Goal: Task Accomplishment & Management: Manage account settings

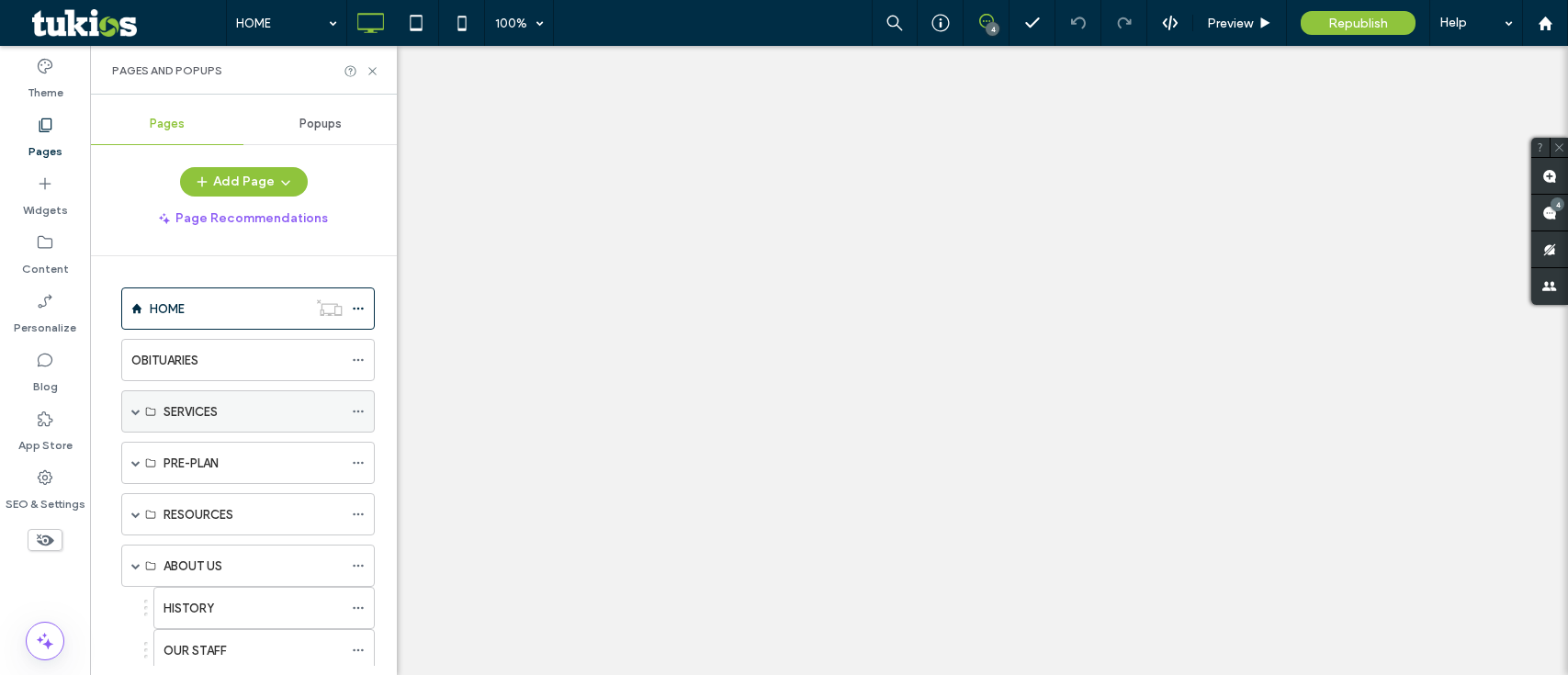
click at [226, 400] on ol "HOME OBITUARIES SERVICES IMMEDIATE NEED SERVICES OVERVIEW TRADITIONAL SERVICES …" at bounding box center [237, 650] width 277 height 725
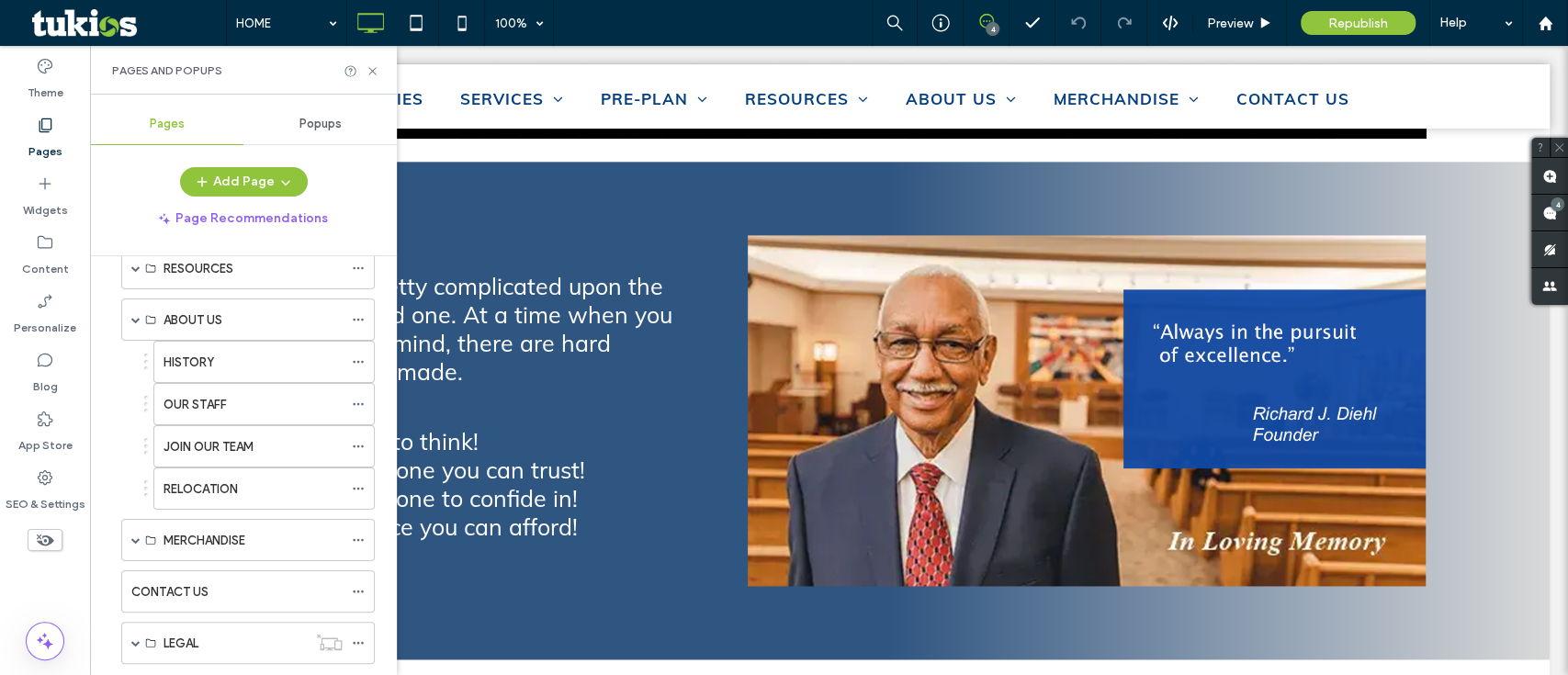
scroll to position [246, 0]
click at [208, 411] on div "OUR STAFF" at bounding box center [253, 403] width 179 height 40
click at [208, 411] on div at bounding box center [784, 338] width 1568 height 675
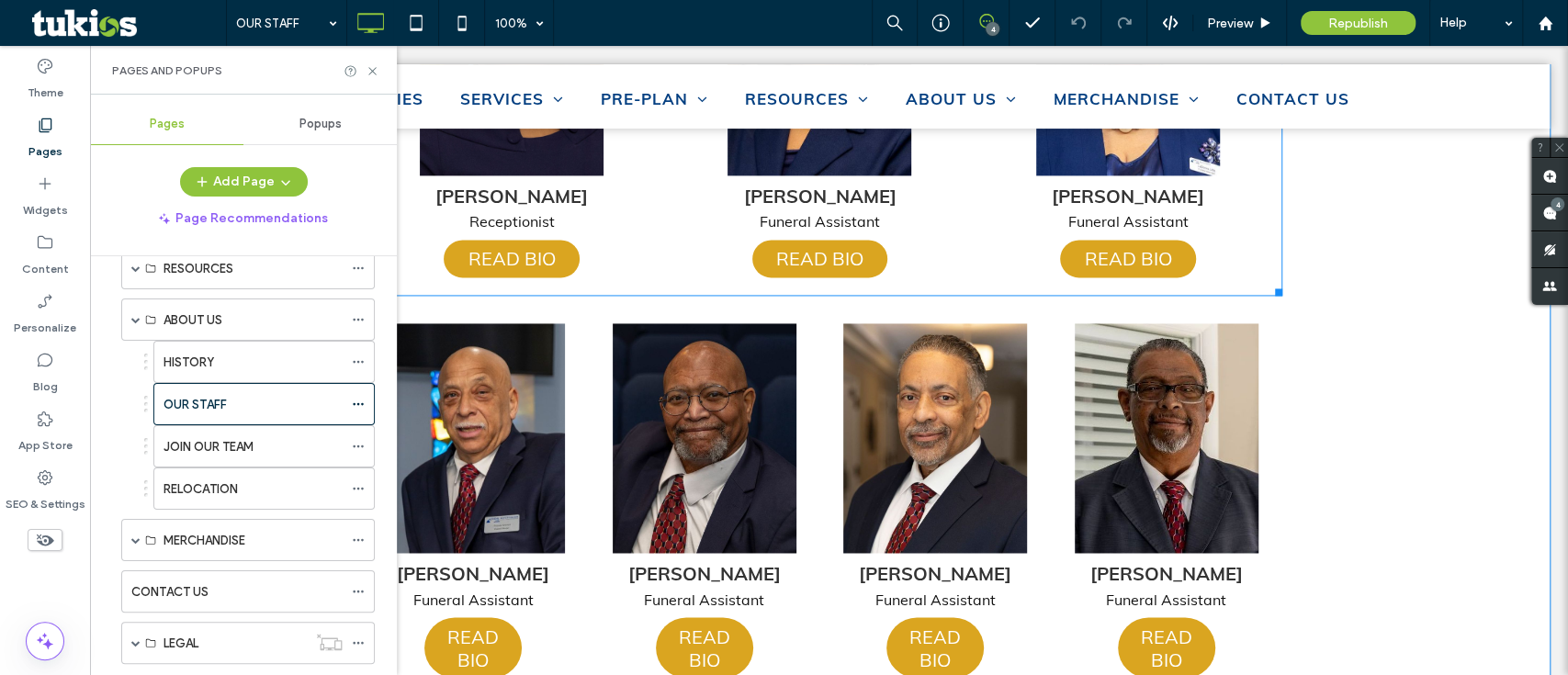
scroll to position [1814, 0]
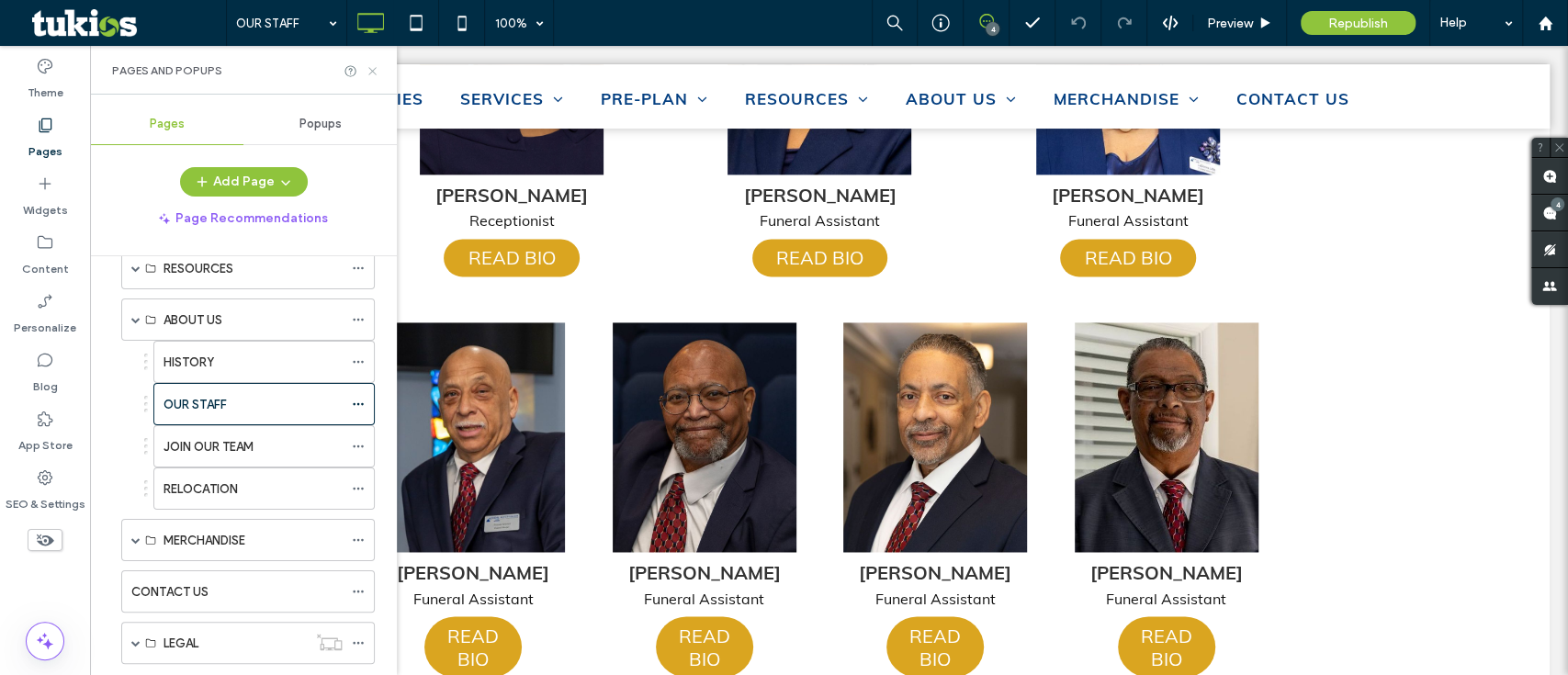
click at [374, 70] on use at bounding box center [372, 71] width 7 height 7
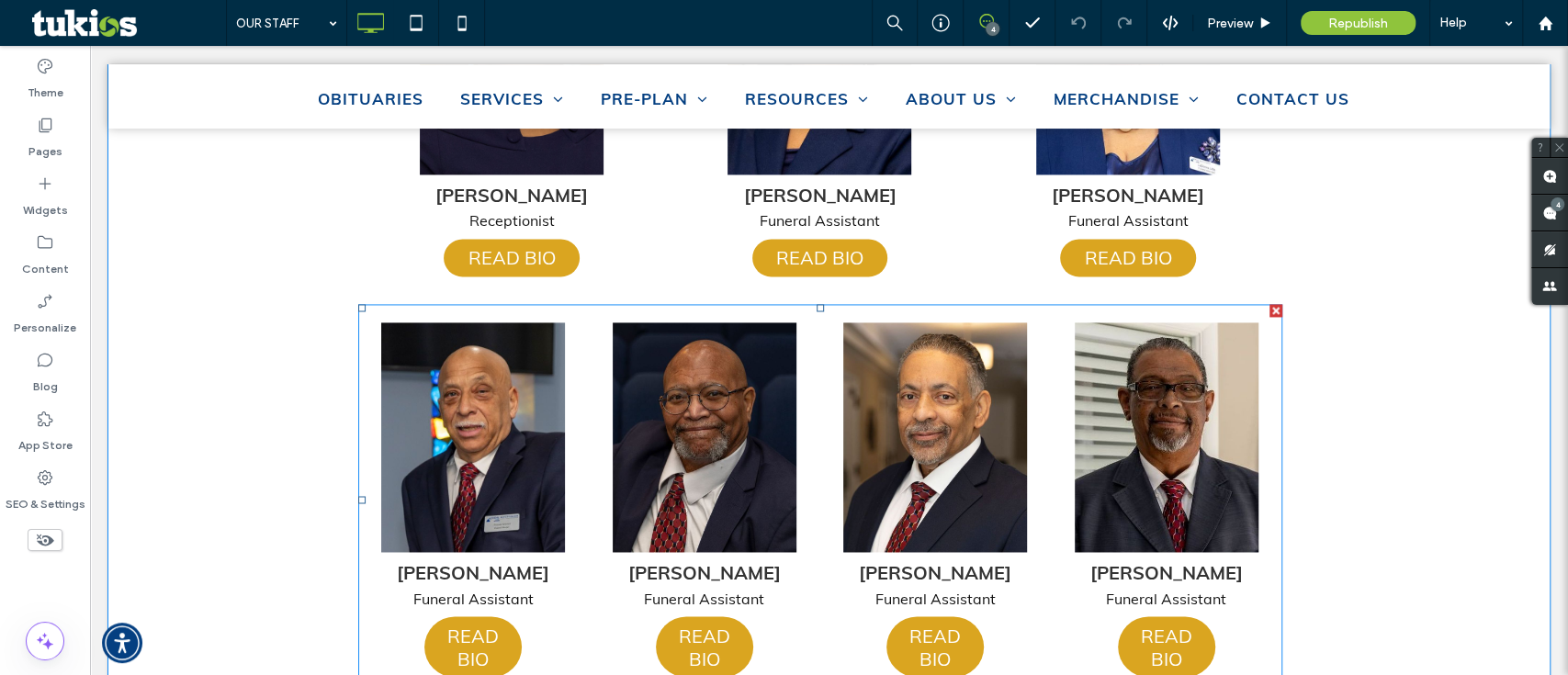
click at [800, 452] on span at bounding box center [820, 499] width 924 height 391
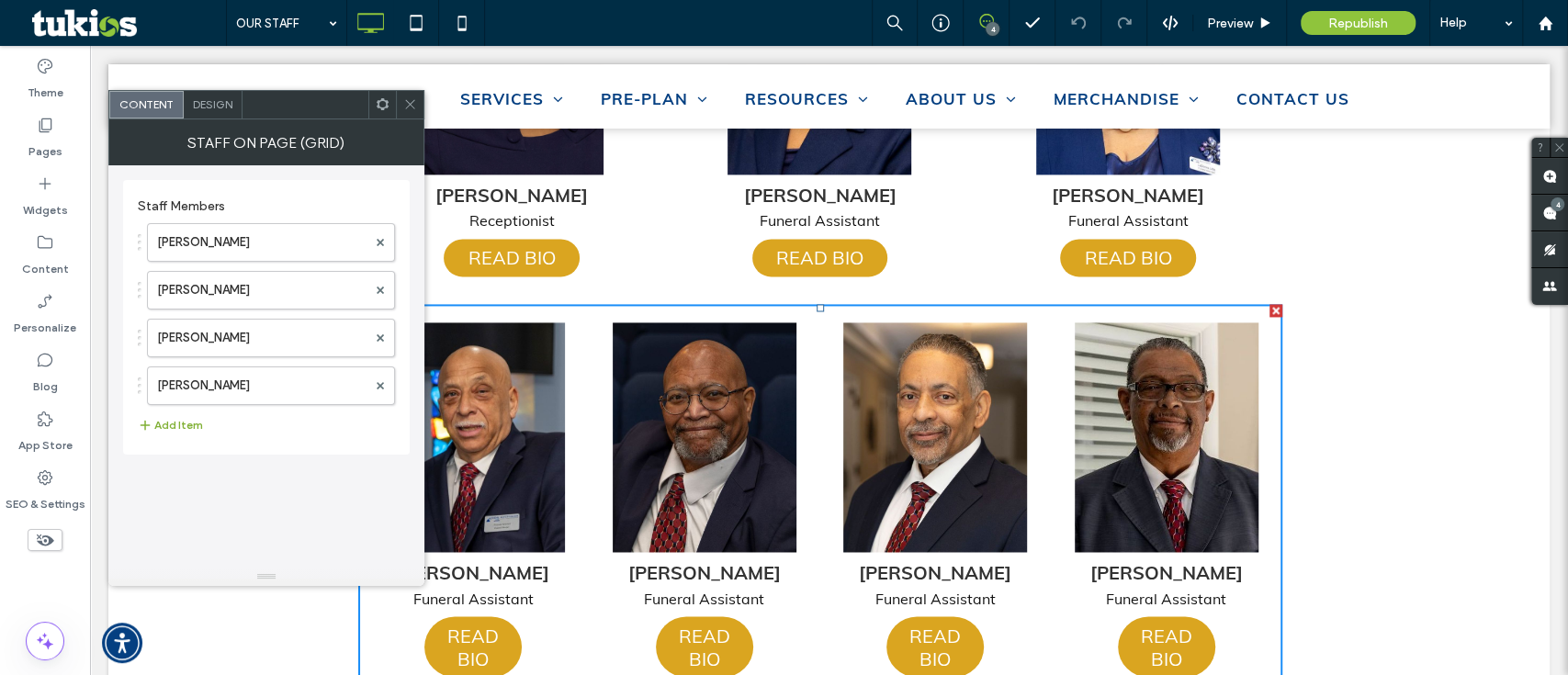
click at [175, 421] on button "Add Item" at bounding box center [170, 425] width 65 height 22
click at [177, 464] on button "Add Item" at bounding box center [170, 464] width 65 height 22
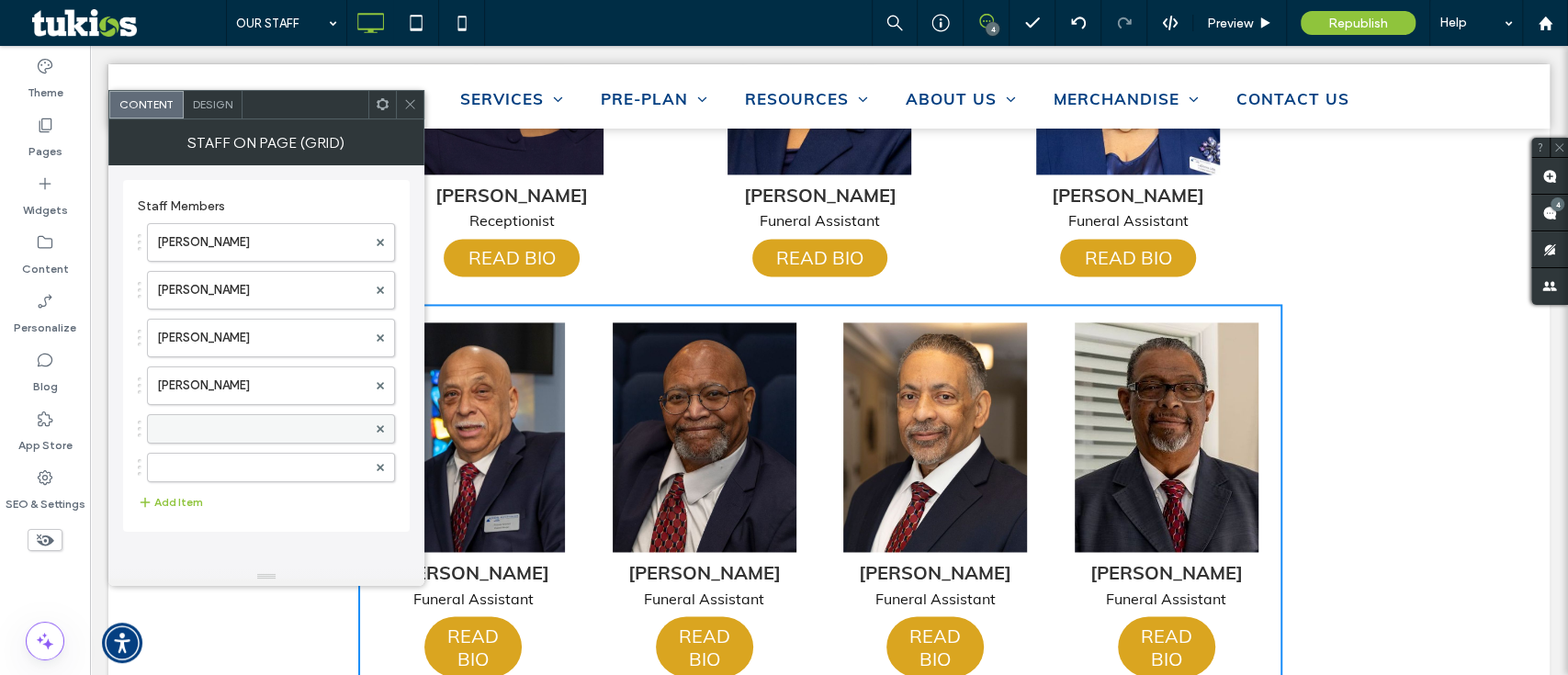
click at [250, 427] on label at bounding box center [262, 429] width 210 height 19
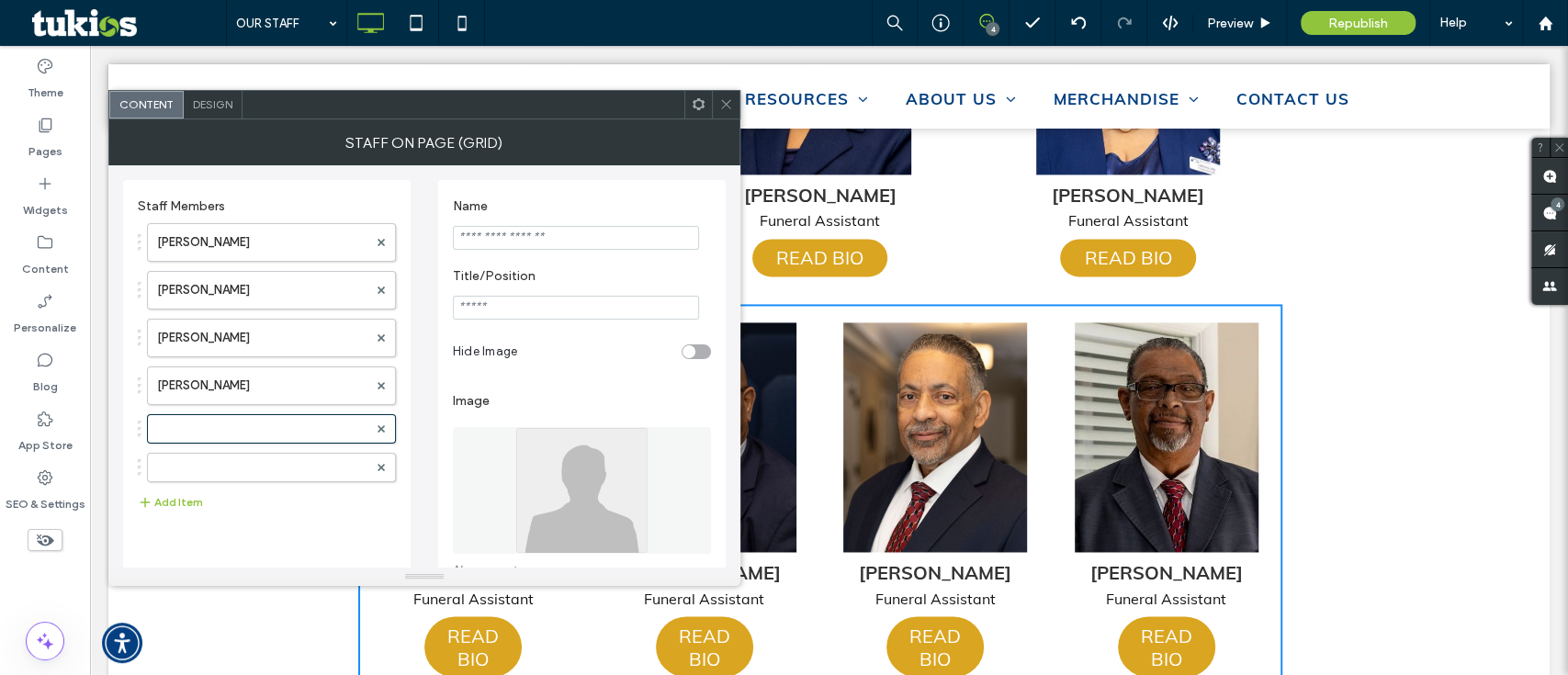
click at [551, 234] on input "Name" at bounding box center [575, 238] width 246 height 24
paste input "**********"
type input "**********"
click at [522, 302] on input "Title/Position" at bounding box center [575, 308] width 246 height 24
type input "**********"
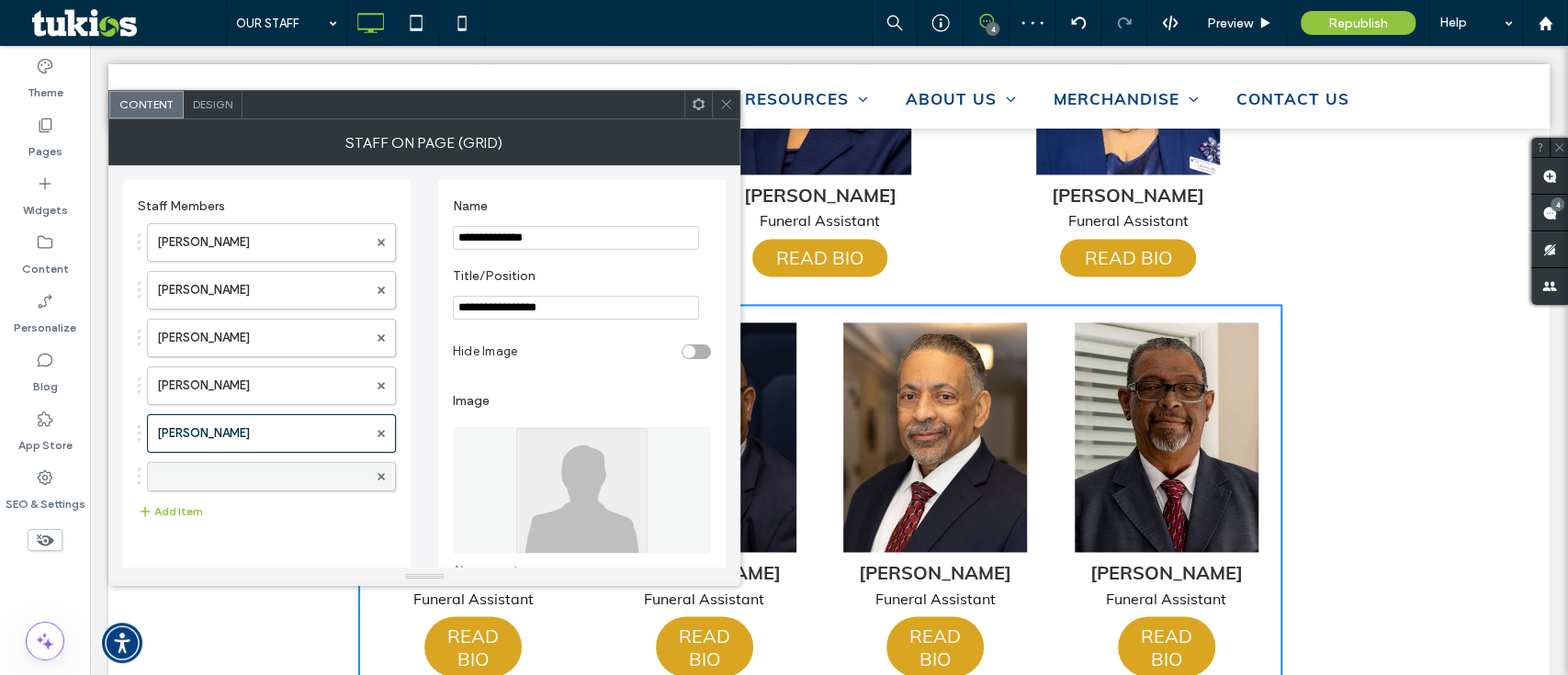
click at [269, 481] on label at bounding box center [262, 477] width 211 height 19
click at [530, 308] on input "Title/Position" at bounding box center [575, 308] width 246 height 24
type input "**********"
click at [541, 240] on input "Name" at bounding box center [575, 238] width 246 height 24
paste input "**********"
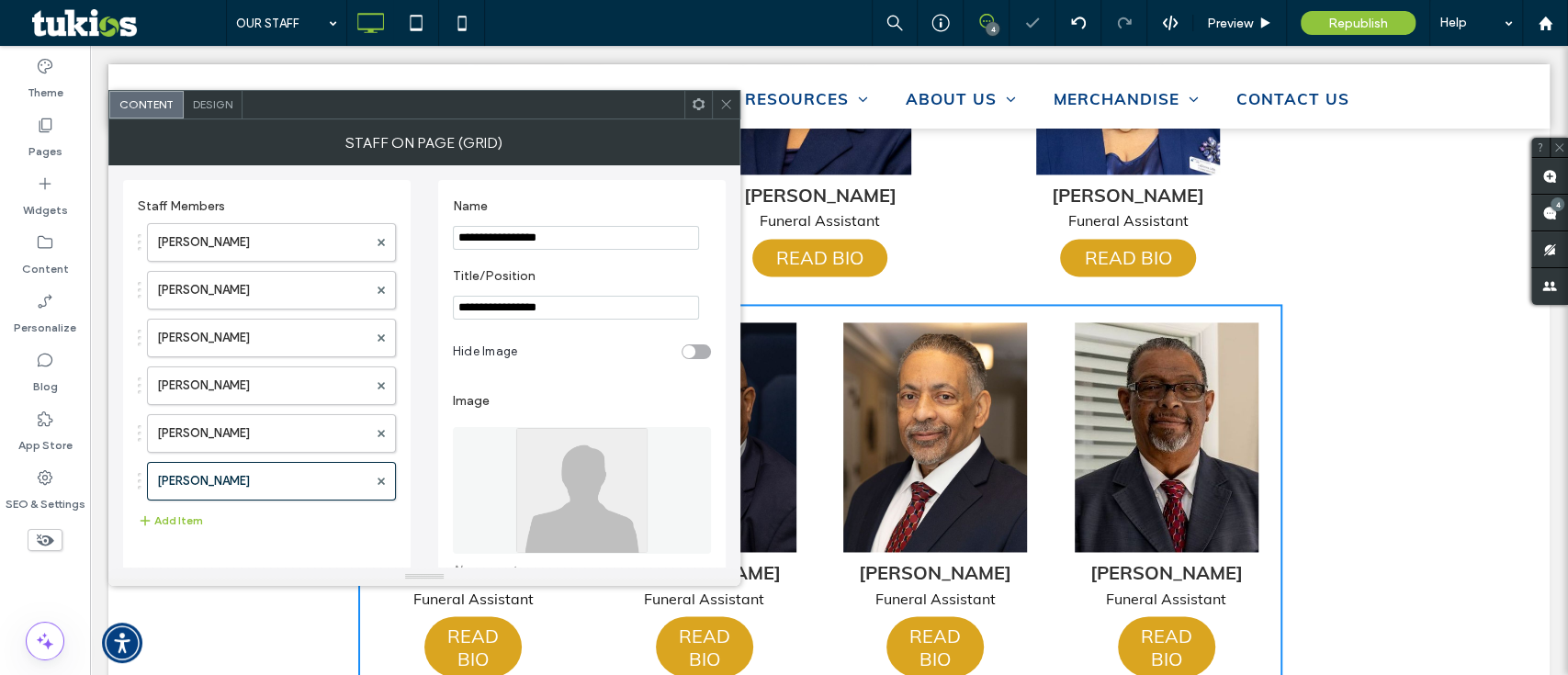
type input "**********"
click at [551, 203] on label "Name" at bounding box center [578, 208] width 251 height 21
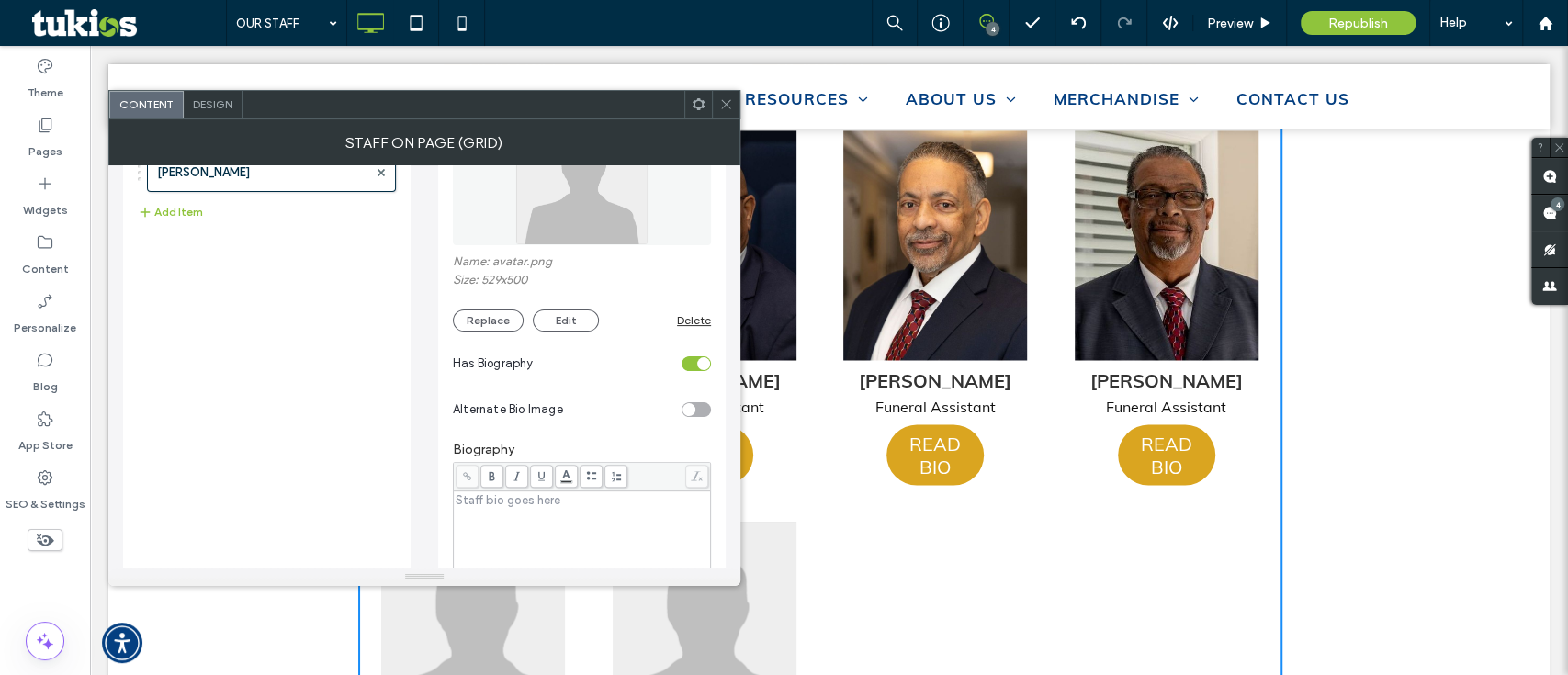
scroll to position [218, 0]
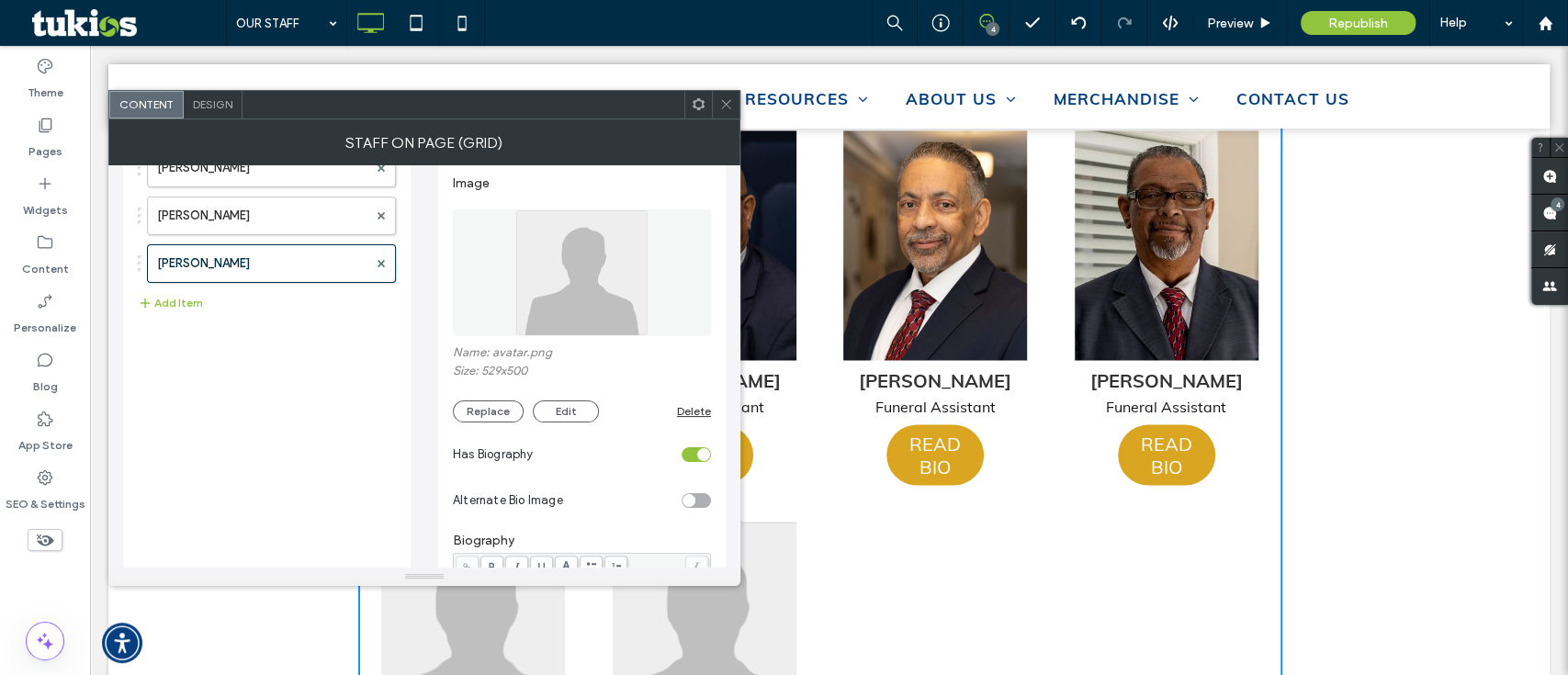
click at [700, 461] on div "toggle" at bounding box center [704, 454] width 13 height 13
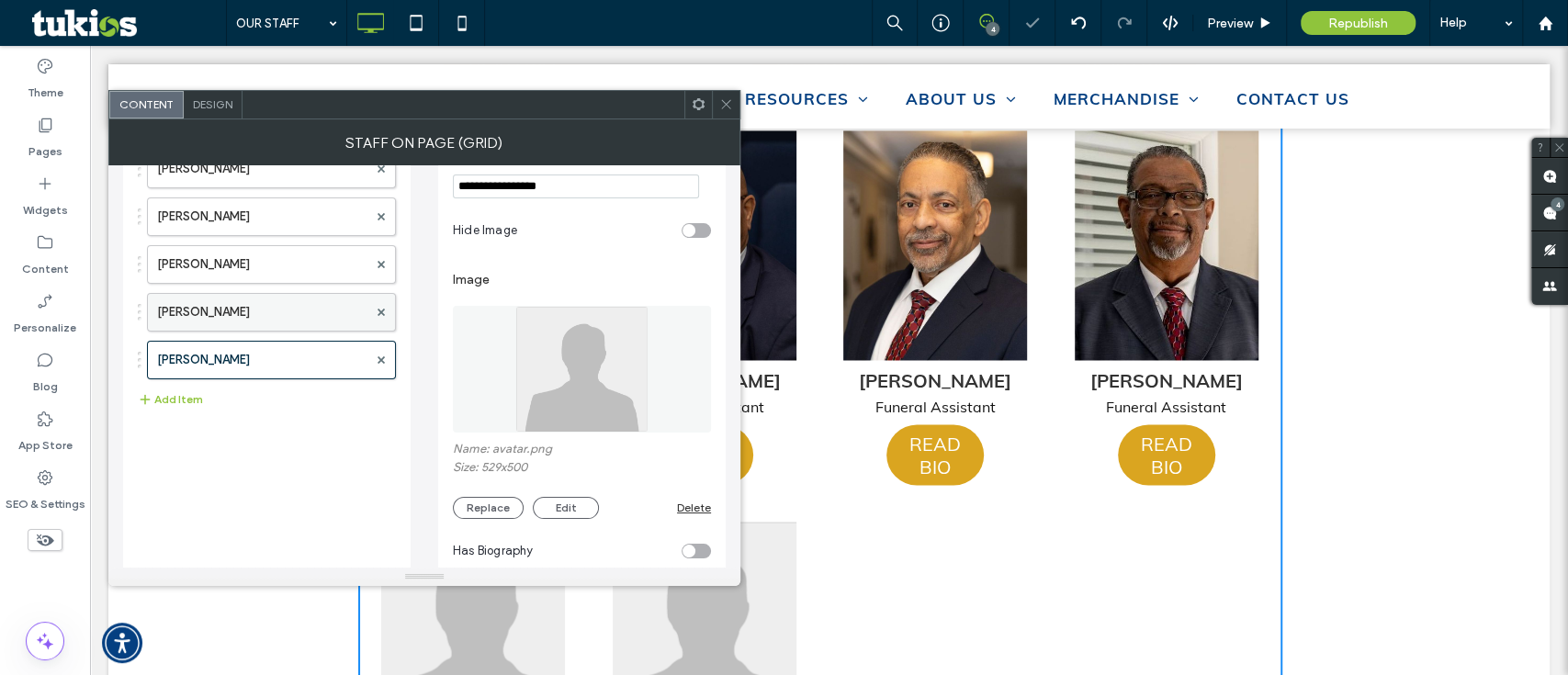
scroll to position [120, 0]
click at [261, 308] on label "[PERSON_NAME]" at bounding box center [262, 313] width 211 height 36
click at [699, 557] on div "toggle" at bounding box center [704, 553] width 13 height 13
click at [215, 113] on div "Design" at bounding box center [212, 104] width 59 height 27
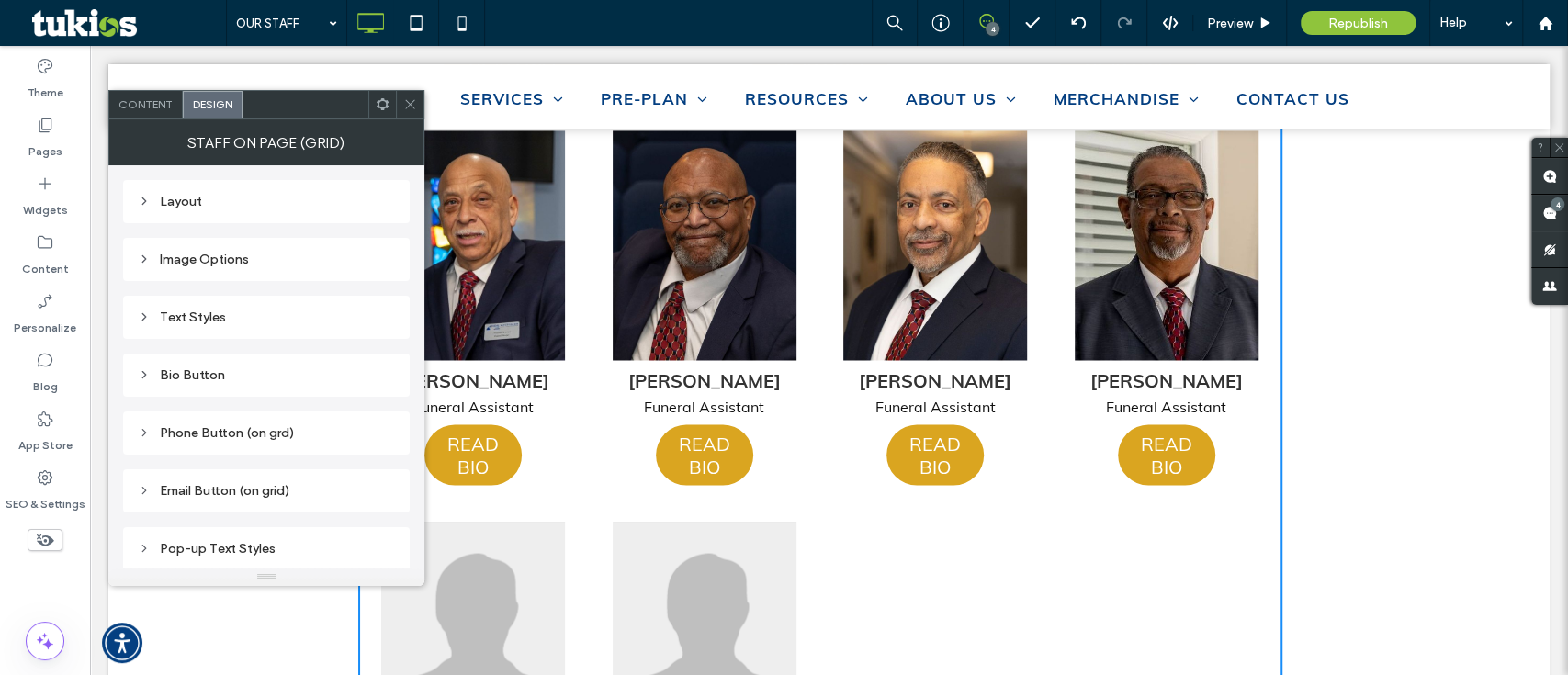
click at [184, 195] on div "Layout" at bounding box center [266, 201] width 257 height 16
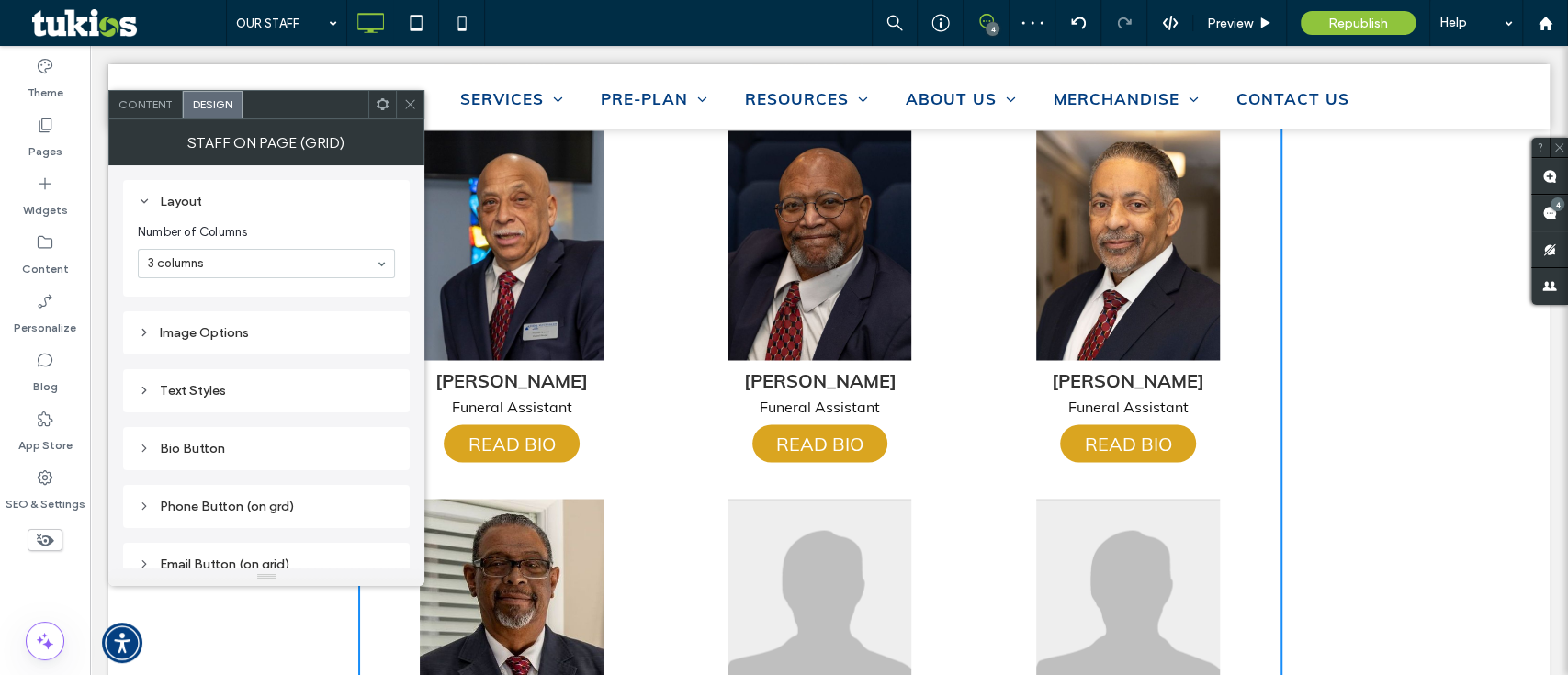
click at [416, 103] on icon at bounding box center [410, 104] width 14 height 14
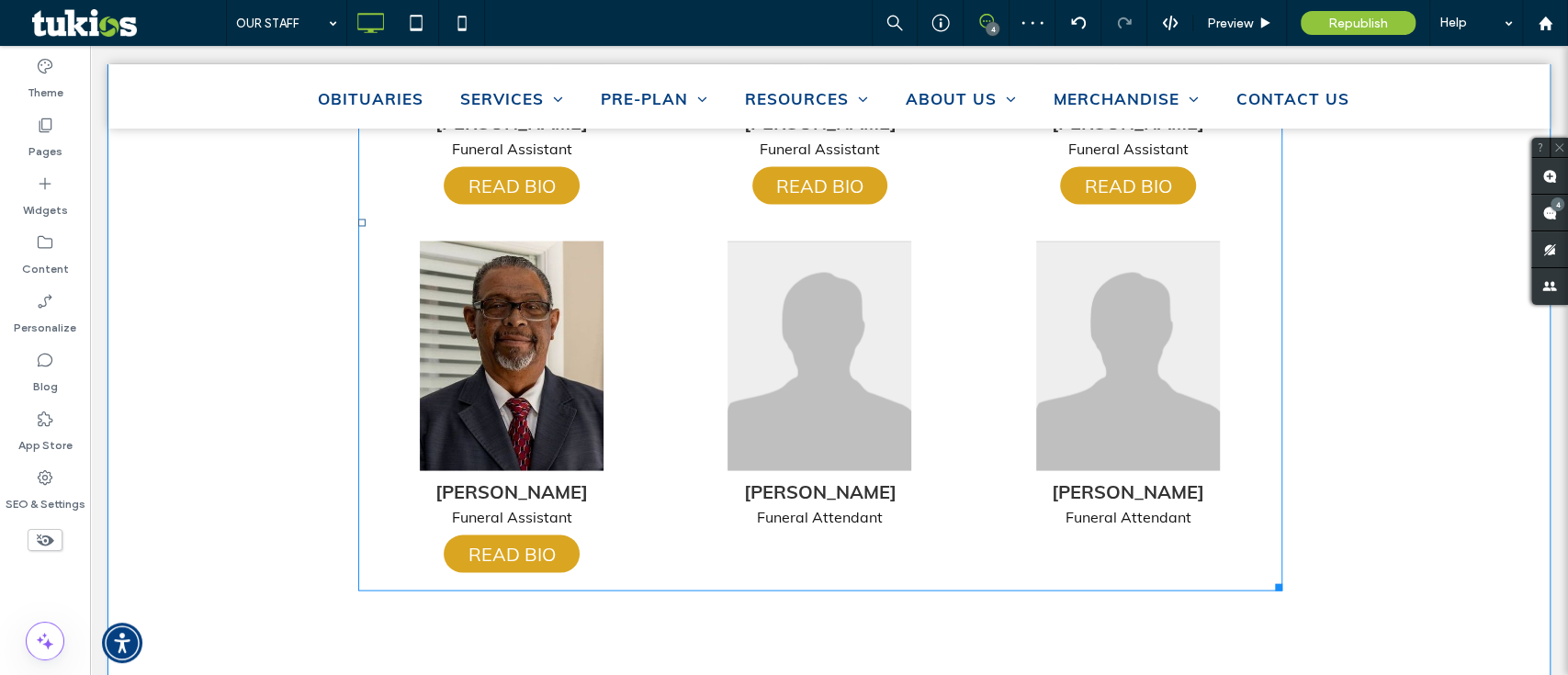
scroll to position [2239, 0]
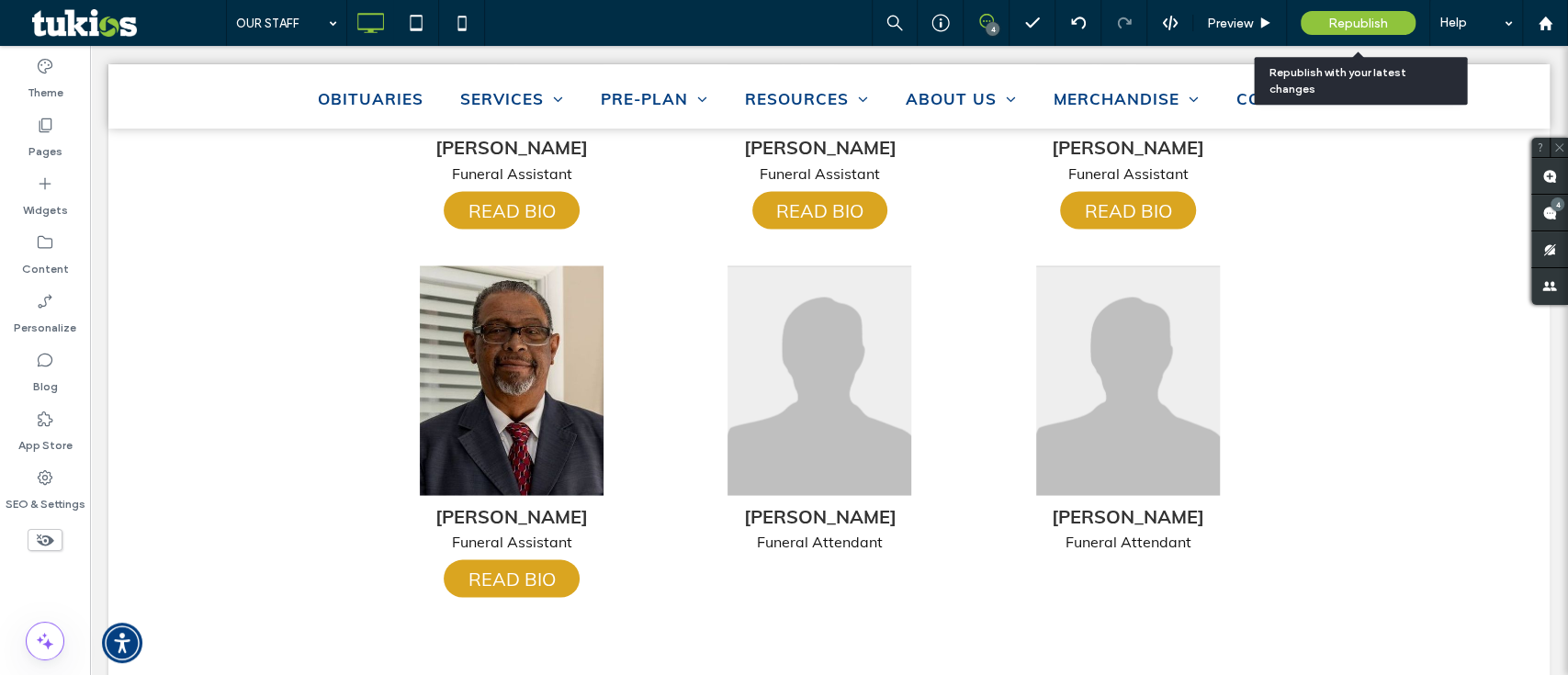
drag, startPoint x: 1369, startPoint y: 26, endPoint x: 885, endPoint y: 214, distance: 519.2
click at [1369, 26] on span "Republish" at bounding box center [1358, 23] width 60 height 16
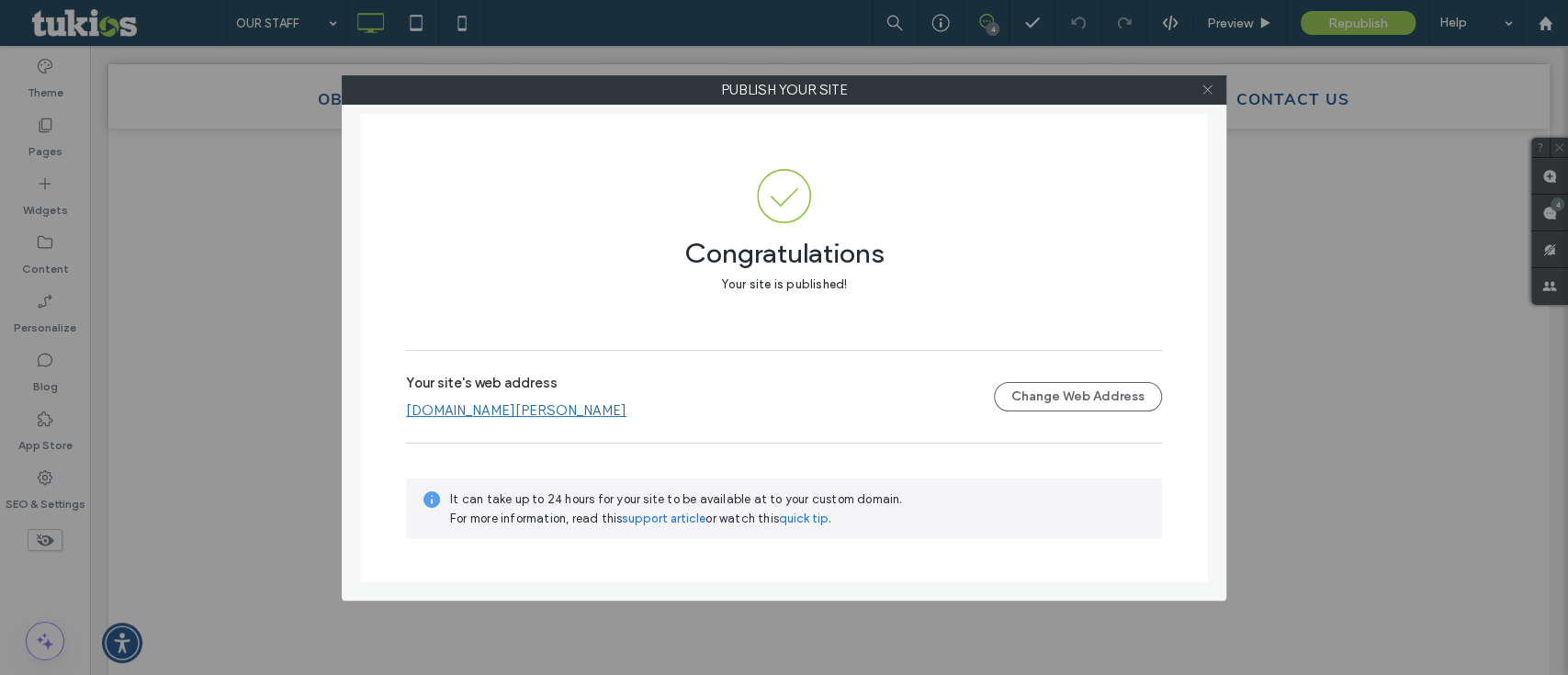
click at [1211, 92] on icon at bounding box center [1207, 89] width 14 height 14
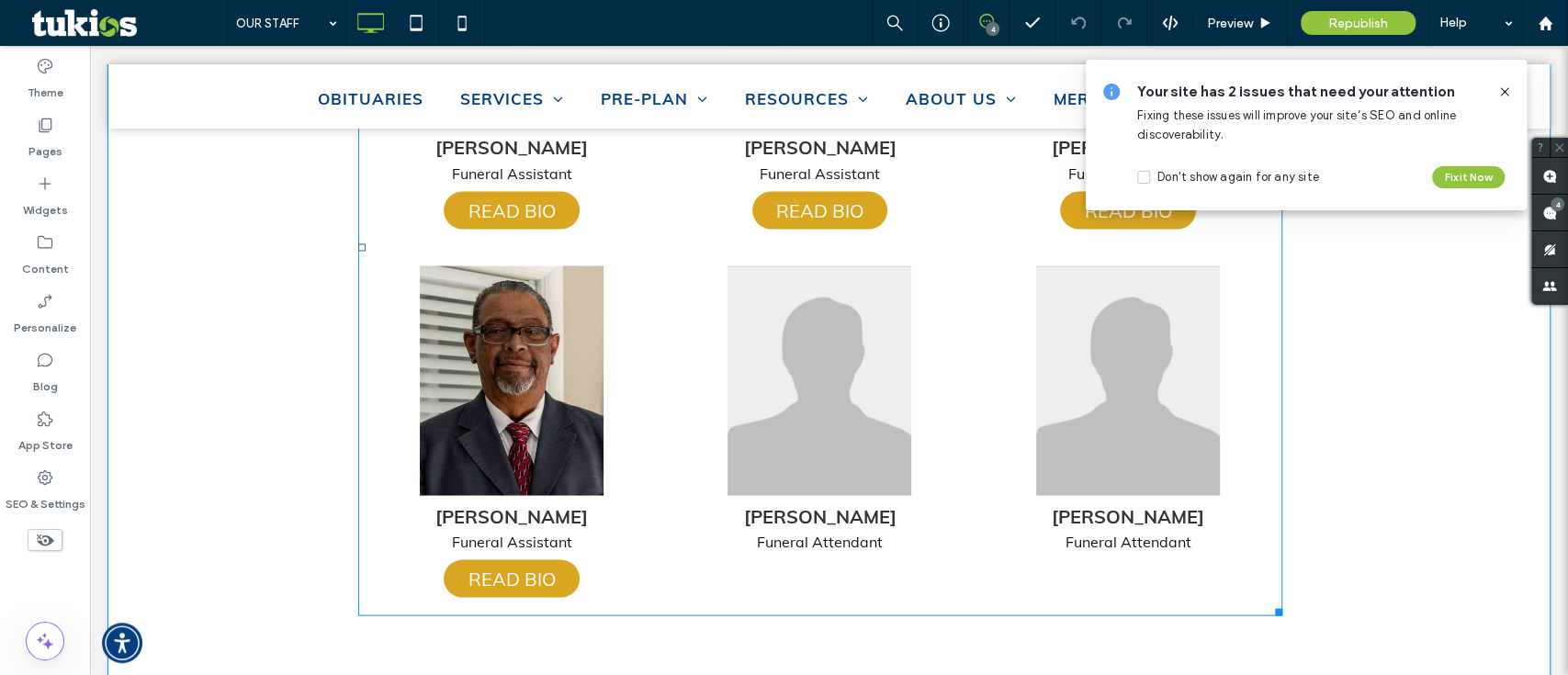
click at [505, 539] on span at bounding box center [820, 247] width 924 height 737
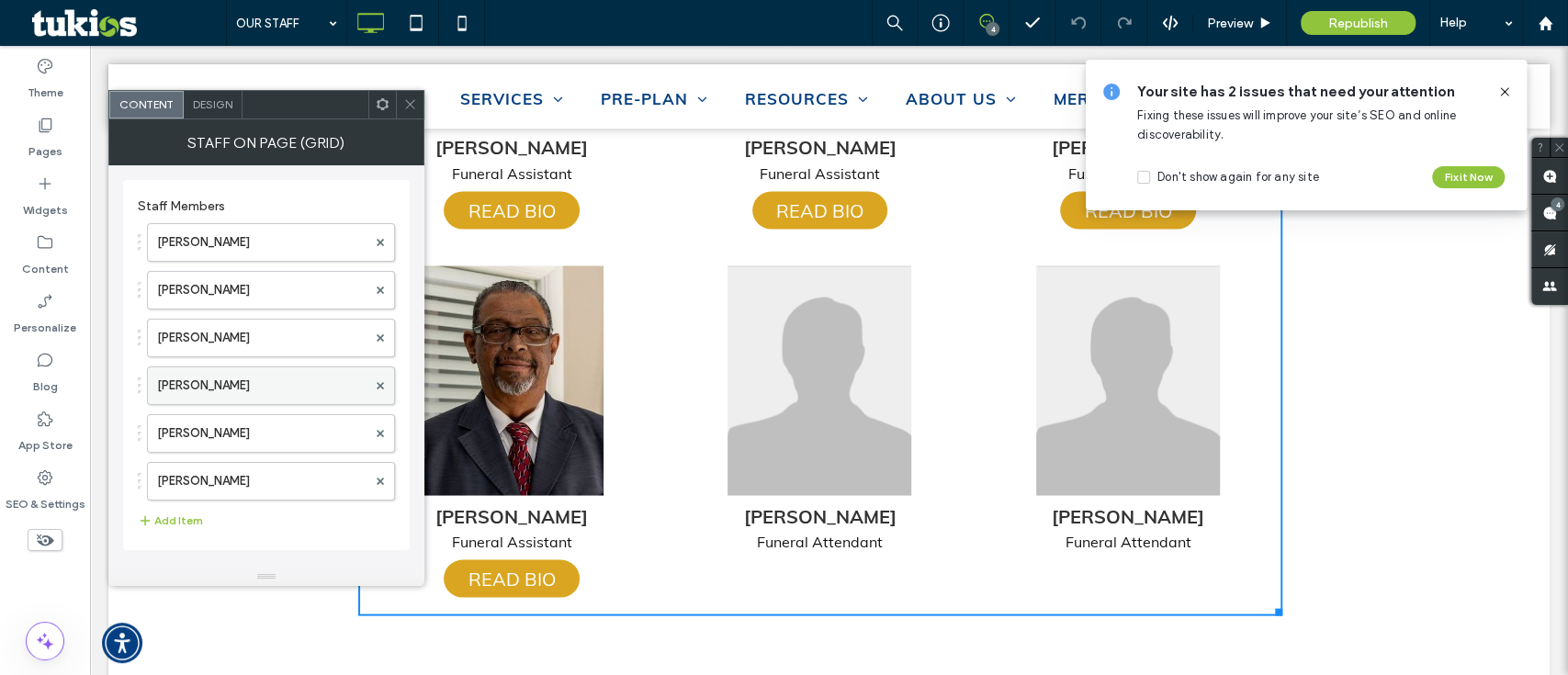
click at [231, 378] on label "[PERSON_NAME]" at bounding box center [262, 385] width 210 height 36
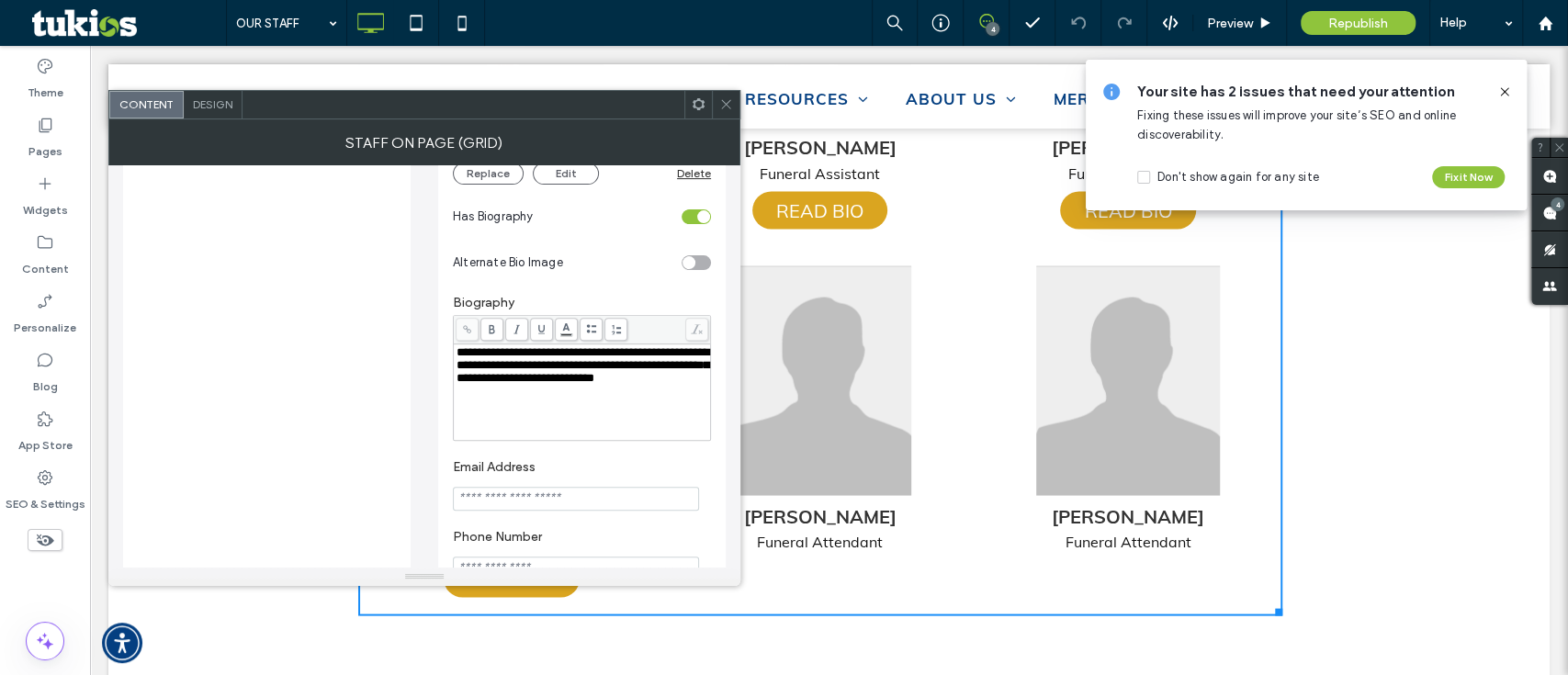
scroll to position [470, 0]
click at [726, 111] on span at bounding box center [726, 104] width 14 height 27
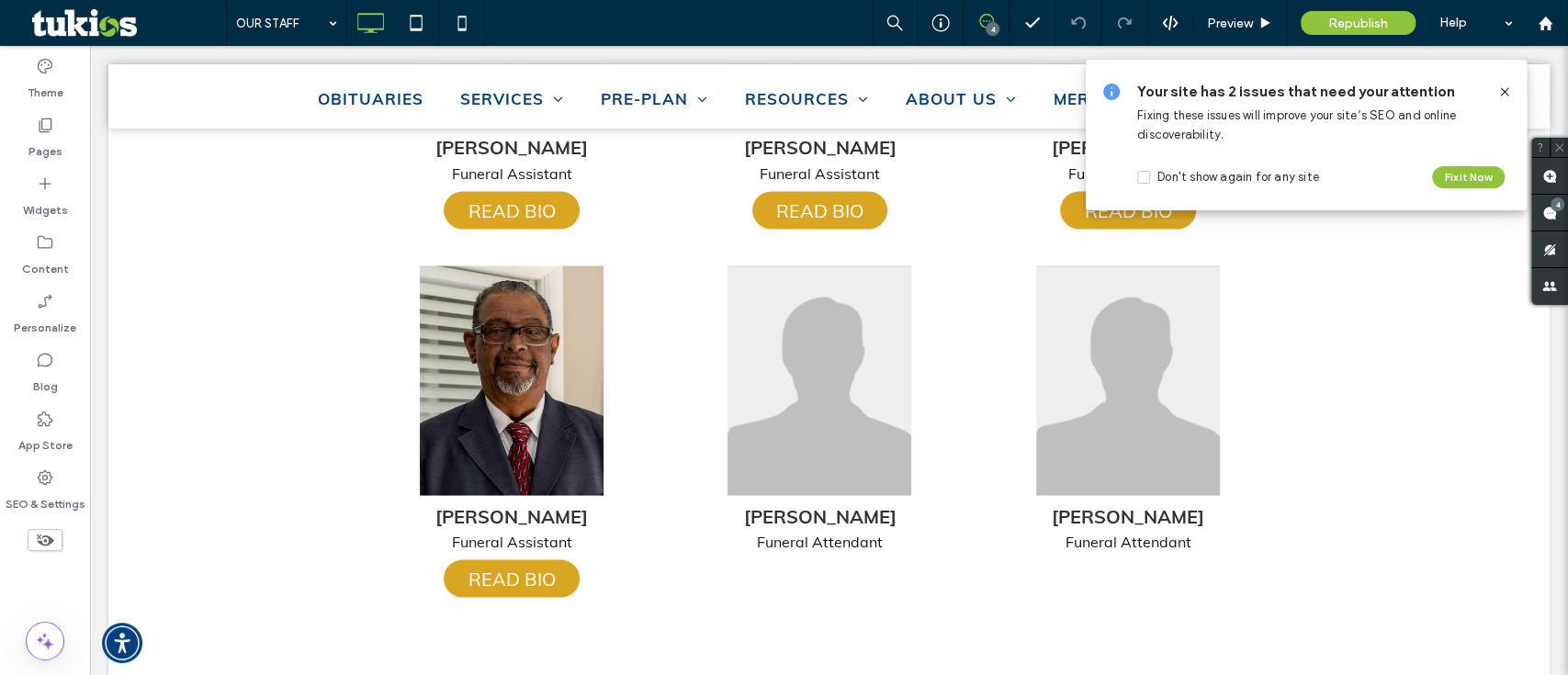
click at [1504, 92] on use at bounding box center [1504, 91] width 8 height 8
